Goal: Task Accomplishment & Management: Use online tool/utility

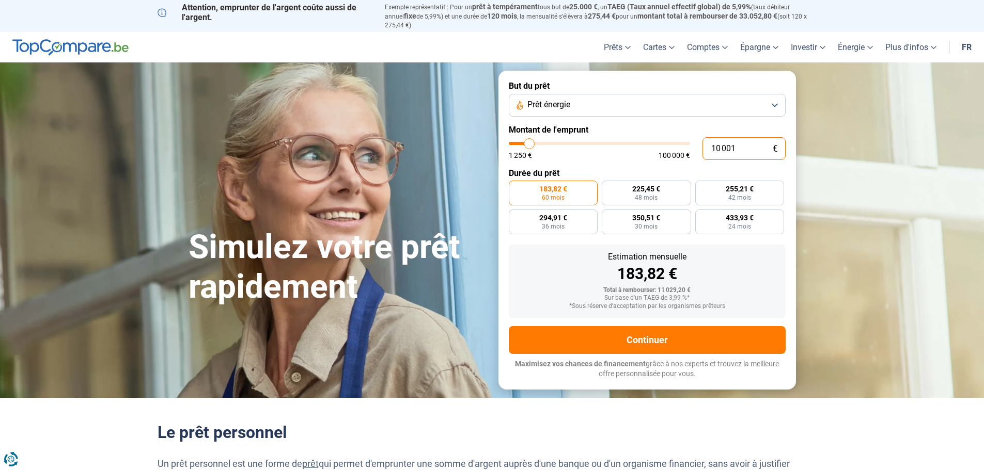
drag, startPoint x: 737, startPoint y: 139, endPoint x: 677, endPoint y: 140, distance: 60.4
click at [677, 140] on div "10 001 € 1 250 € 100 000 €" at bounding box center [647, 148] width 277 height 23
type input "10000"
radio input "true"
type input "1"
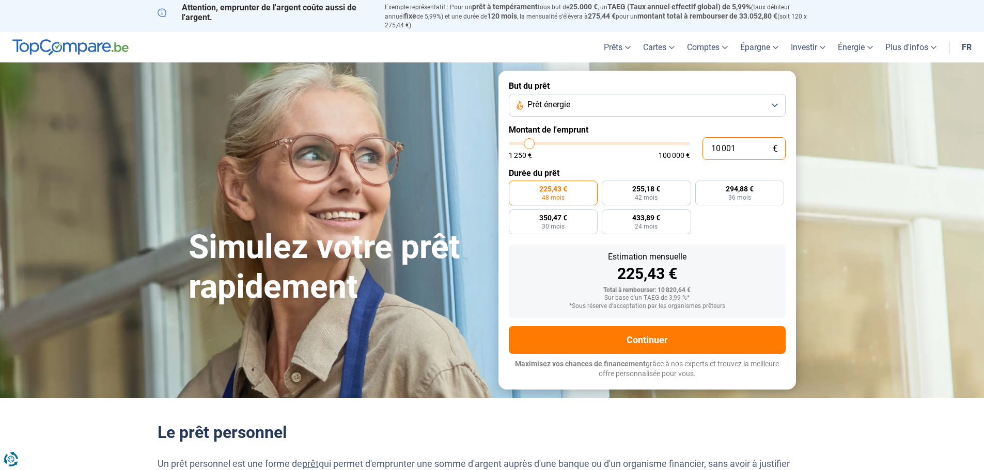
type input "1250"
type input "19"
type input "1250"
type input "190"
type input "1250"
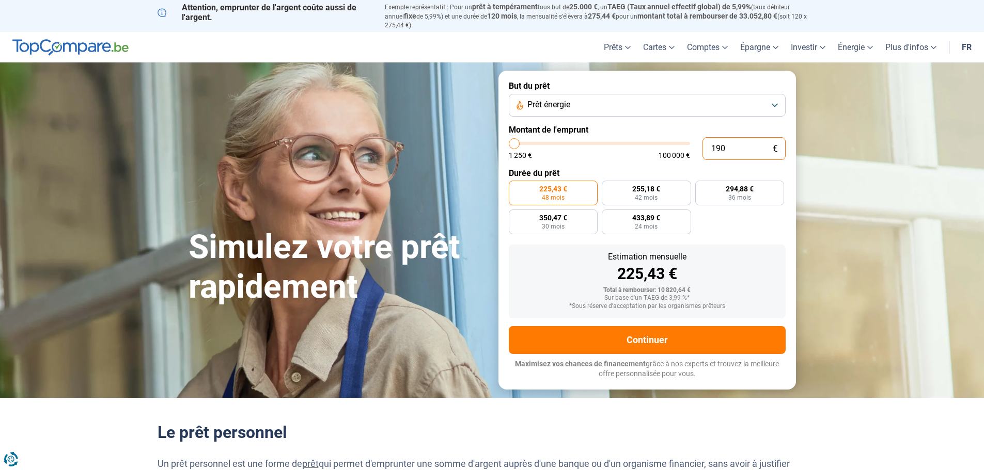
type input "1 900"
type input "2000"
type input "19 000"
type input "19000"
type input "190 000"
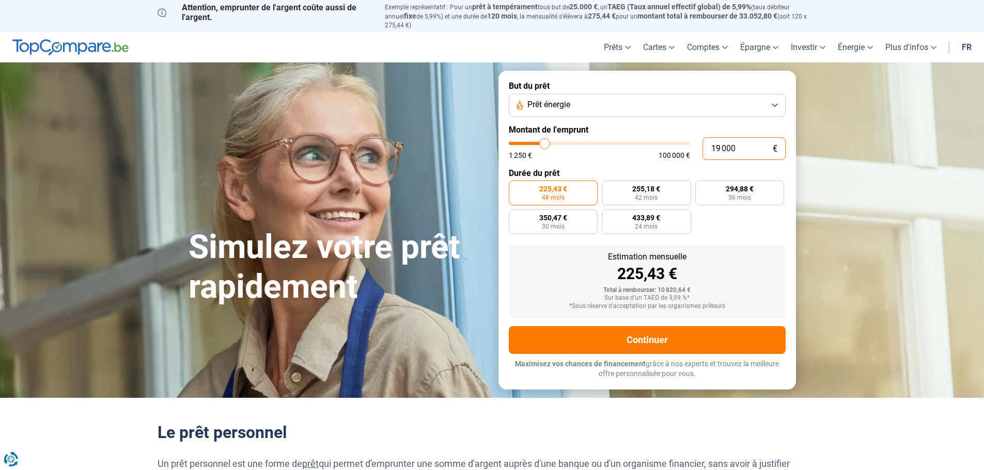
type input "100000"
type input "100 000"
type input "100000"
radio input "false"
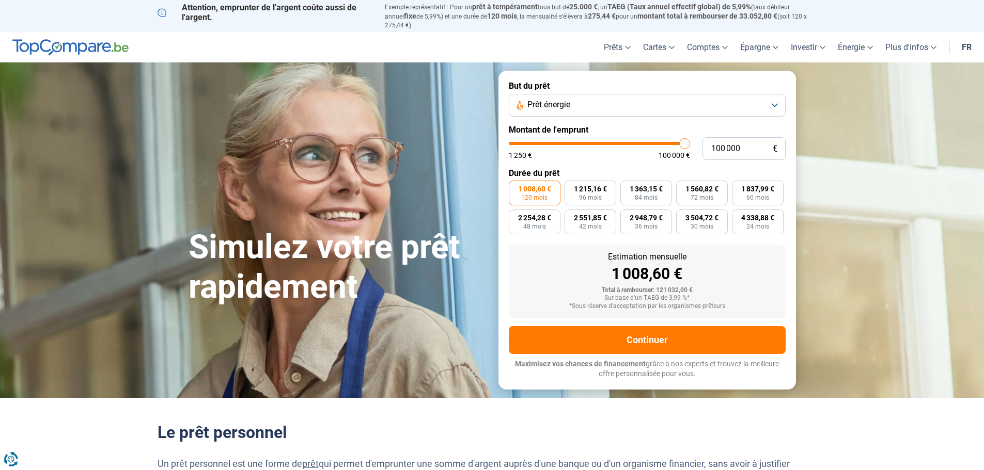
click at [775, 97] on button "Prêt énergie" at bounding box center [647, 105] width 277 height 23
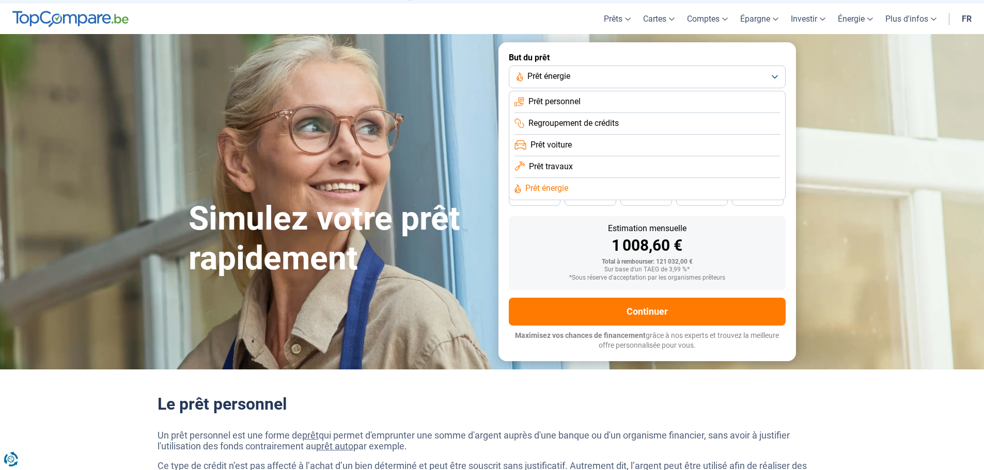
scroll to position [52, 0]
